Goal: Task Accomplishment & Management: Complete application form

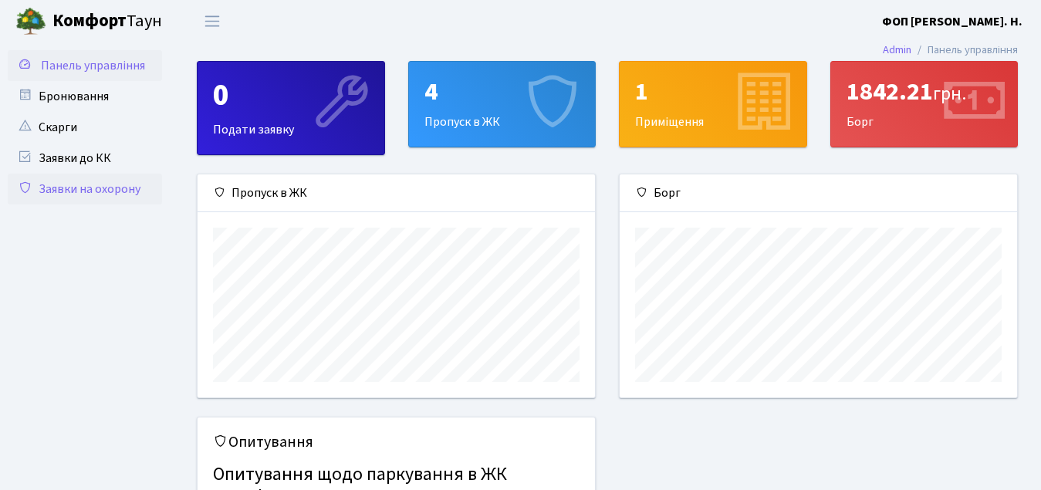
scroll to position [223, 397]
click at [73, 157] on link "Заявки до КК" at bounding box center [85, 158] width 154 height 31
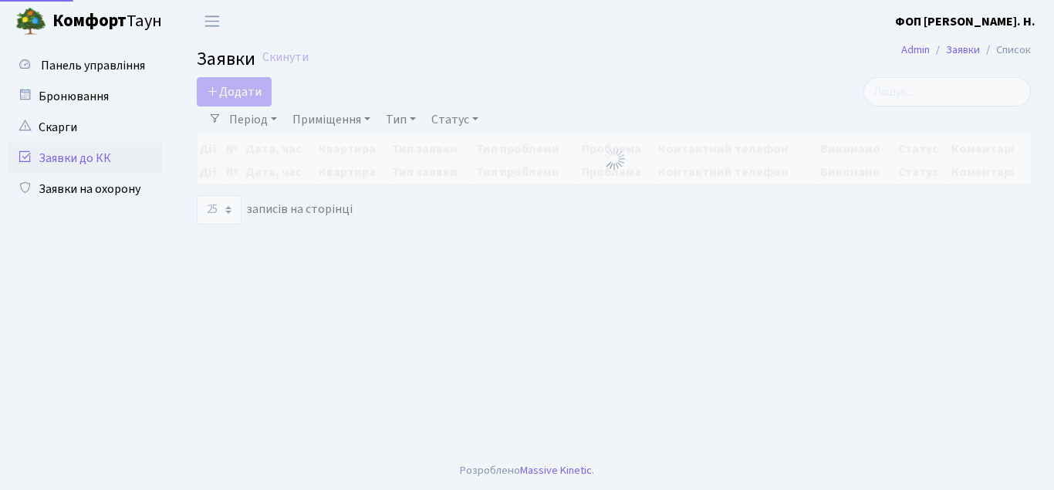
select select "25"
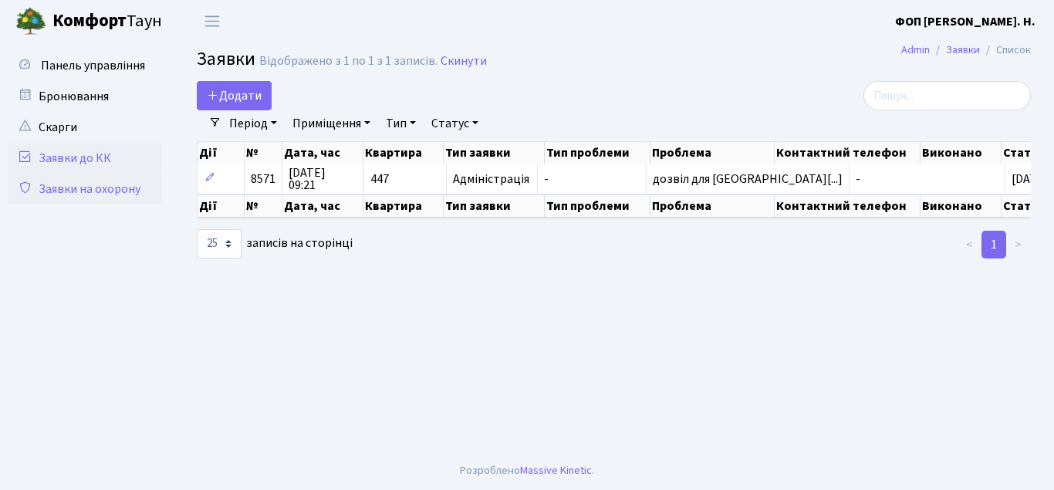
click at [80, 177] on link "Заявки на охорону" at bounding box center [85, 189] width 154 height 31
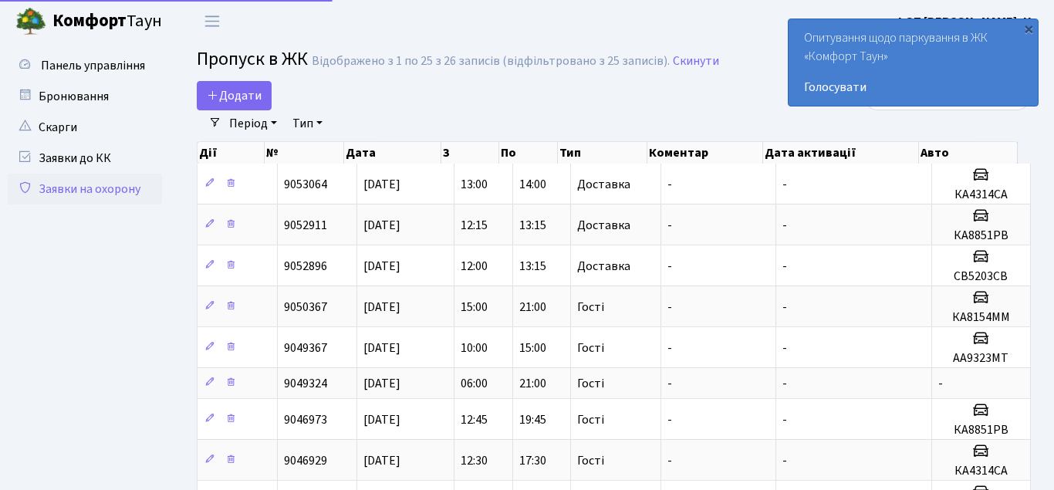
select select "25"
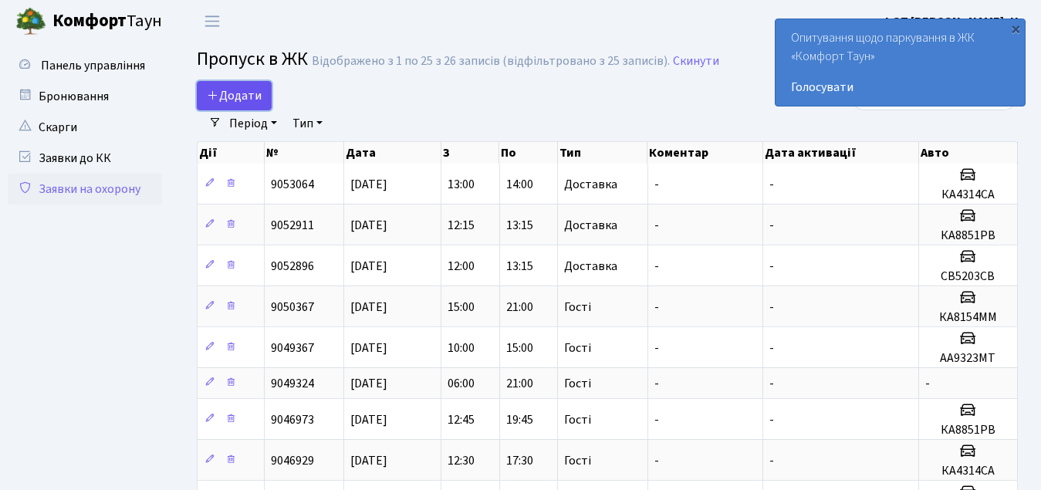
click at [254, 97] on span "Додати" at bounding box center [234, 95] width 55 height 17
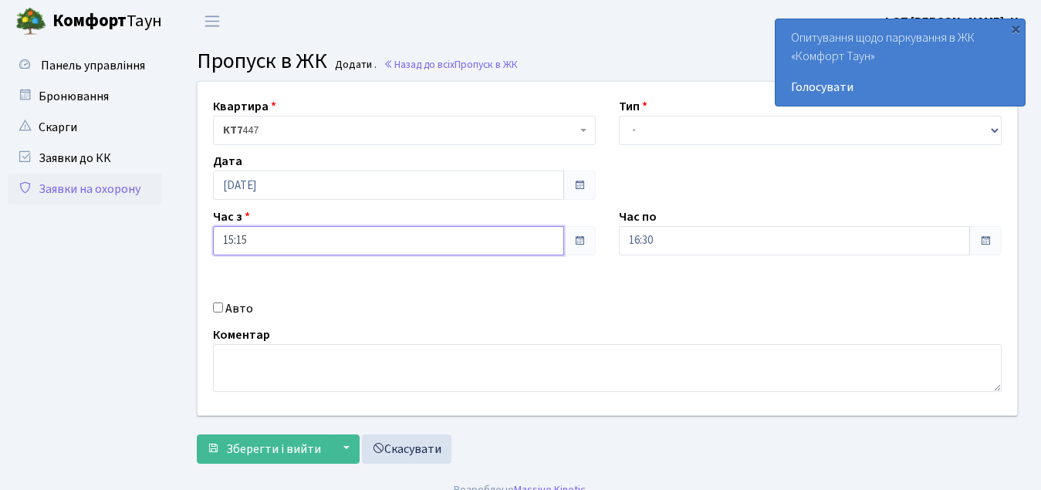
click at [353, 248] on input "15:15" at bounding box center [388, 240] width 351 height 29
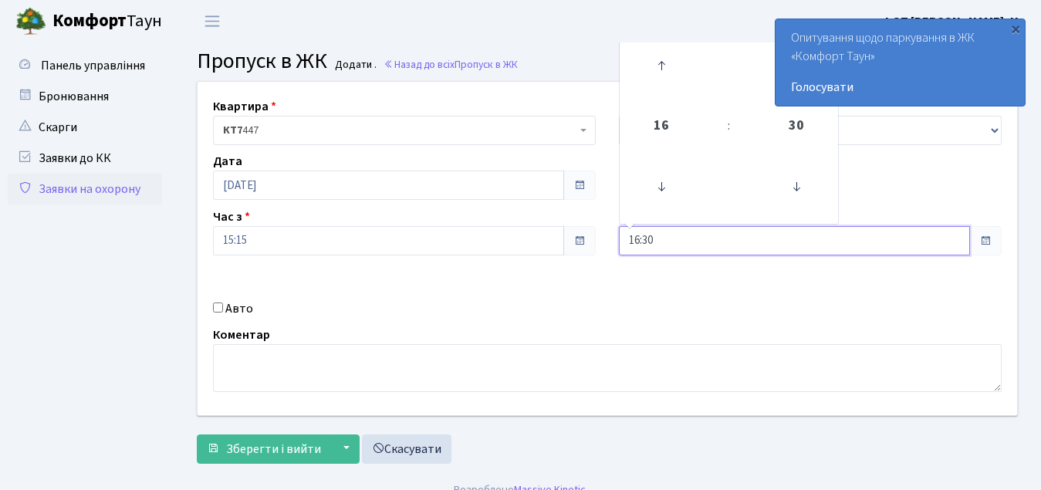
click at [686, 232] on input "16:30" at bounding box center [794, 240] width 351 height 29
click at [663, 181] on icon at bounding box center [661, 187] width 42 height 42
click at [661, 65] on icon at bounding box center [661, 66] width 42 height 42
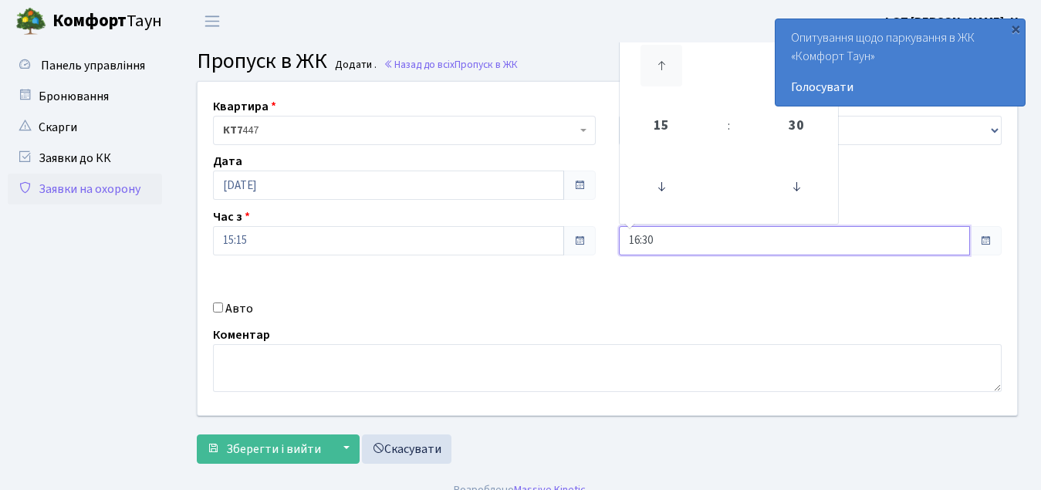
click at [661, 65] on icon at bounding box center [661, 66] width 42 height 42
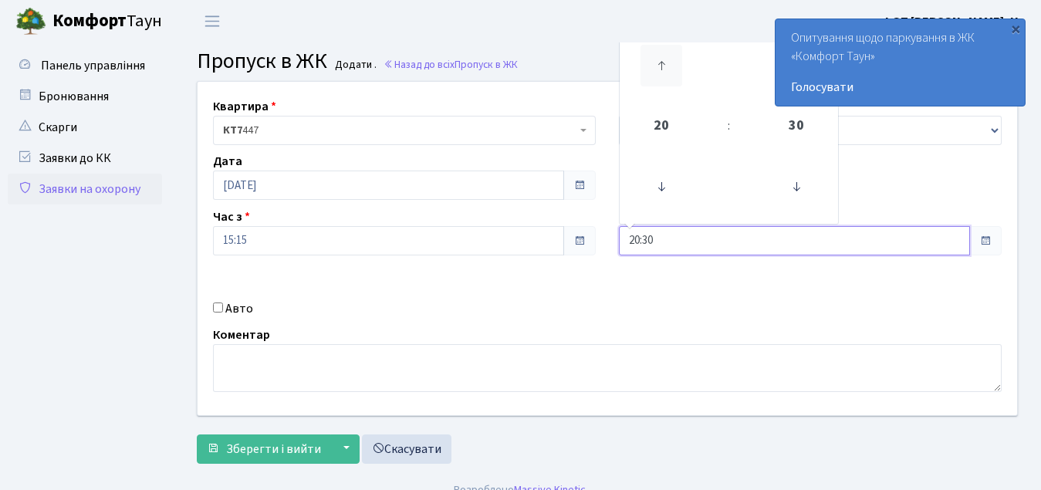
type input "21:30"
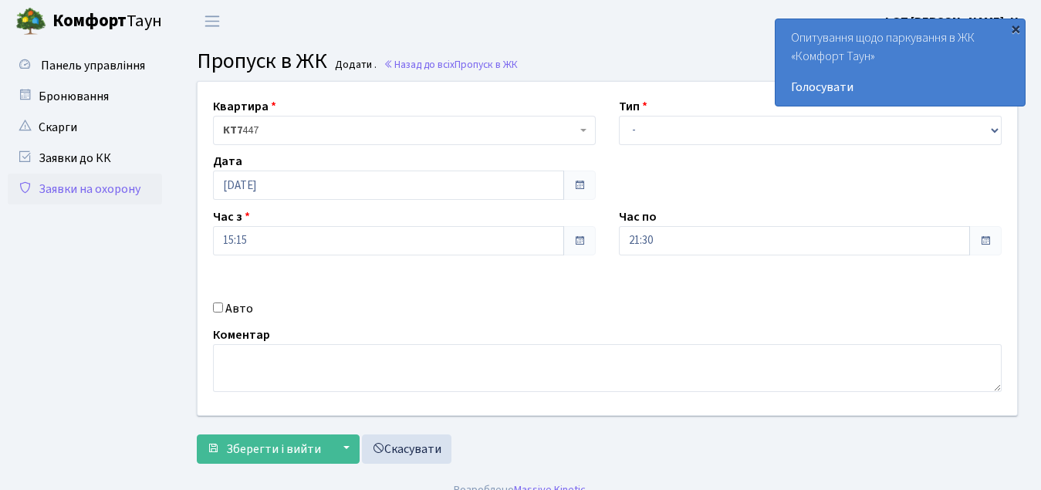
click at [1014, 29] on div "×" at bounding box center [1015, 28] width 15 height 15
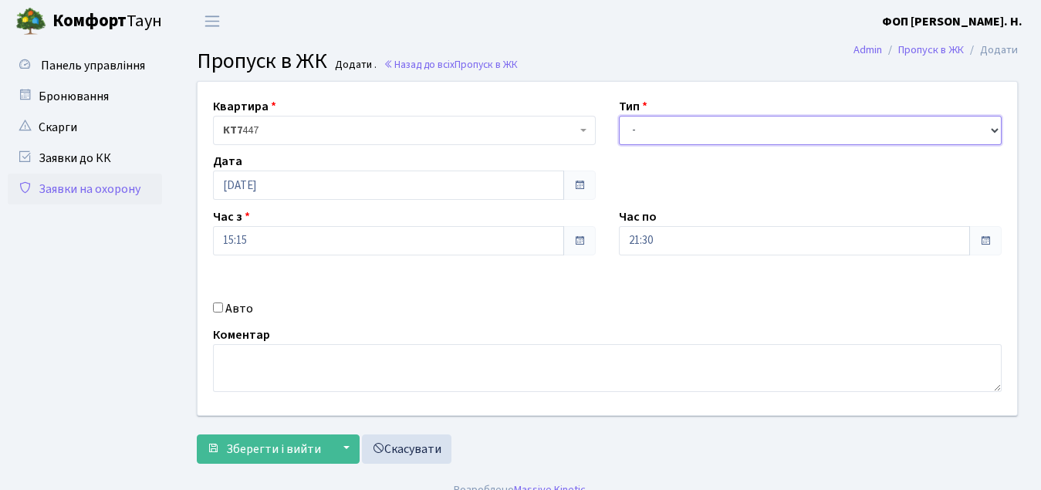
click at [694, 130] on select "- Доставка Таксі Гості Сервіс" at bounding box center [810, 130] width 383 height 29
select select "3"
click at [619, 116] on select "- Доставка Таксі Гості Сервіс" at bounding box center [810, 130] width 383 height 29
click at [233, 313] on label "Авто" at bounding box center [239, 308] width 28 height 19
click at [223, 312] on input "Авто" at bounding box center [218, 307] width 10 height 10
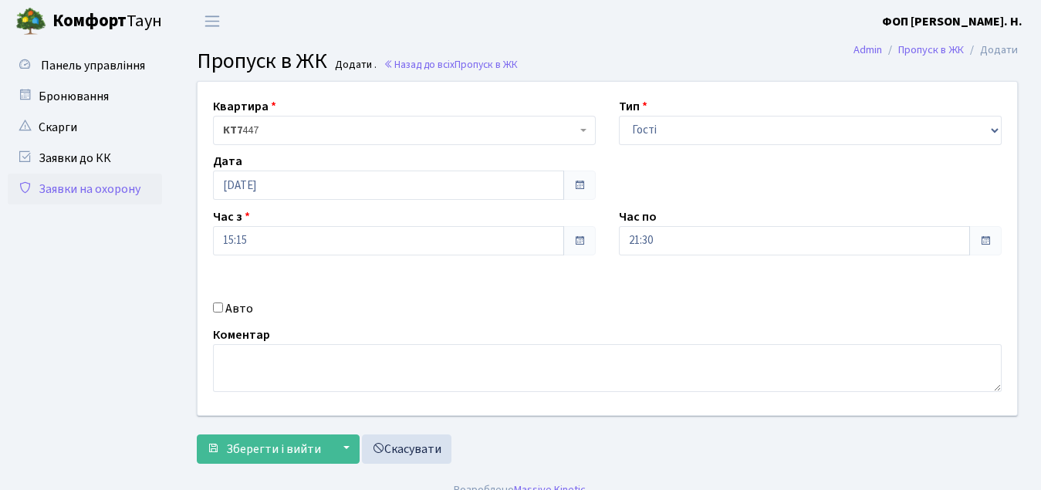
checkbox input "true"
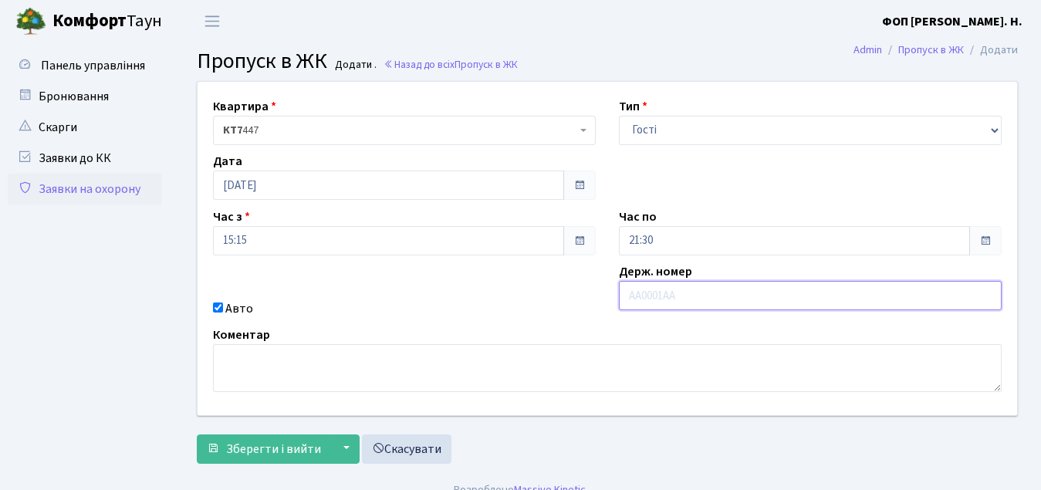
click at [671, 286] on input "text" at bounding box center [810, 295] width 383 height 29
type input "R"
type input "KA0970PB"
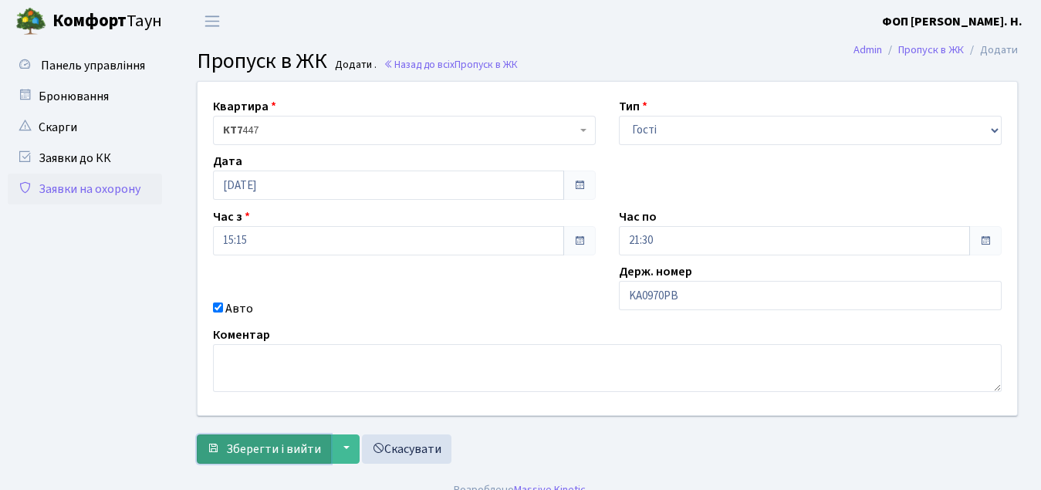
click at [278, 447] on span "Зберегти і вийти" at bounding box center [273, 449] width 95 height 17
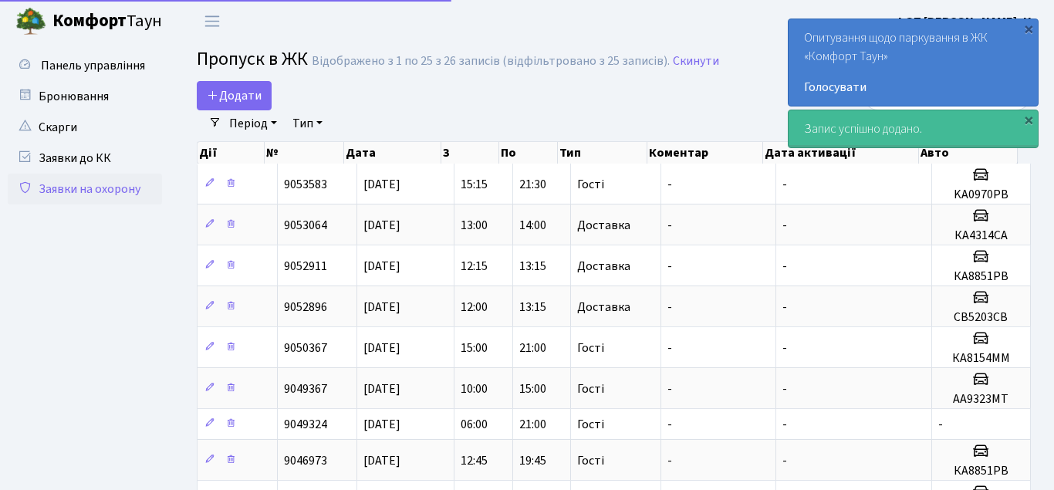
select select "25"
